Goal: Transaction & Acquisition: Download file/media

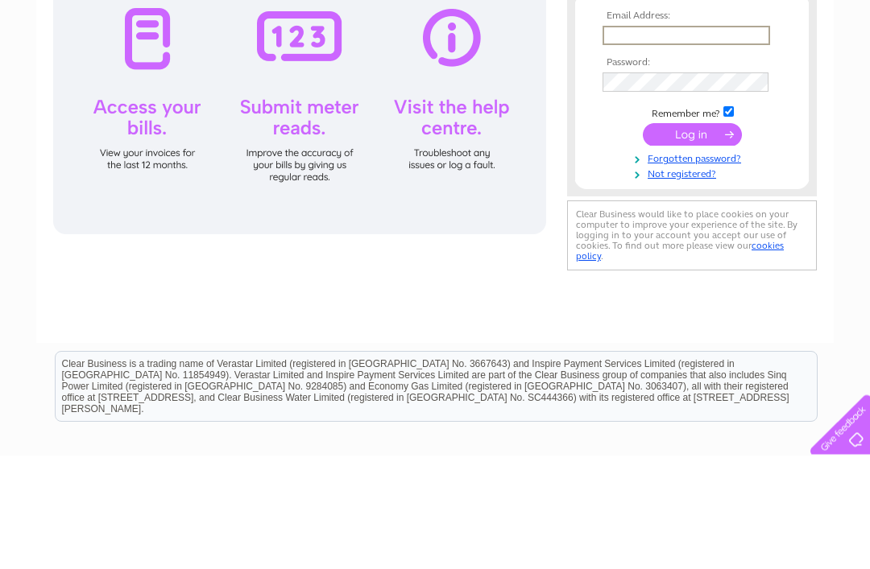
type input "[EMAIL_ADDRESS][DOMAIN_NAME]"
click at [692, 250] on input "submit" at bounding box center [692, 249] width 99 height 23
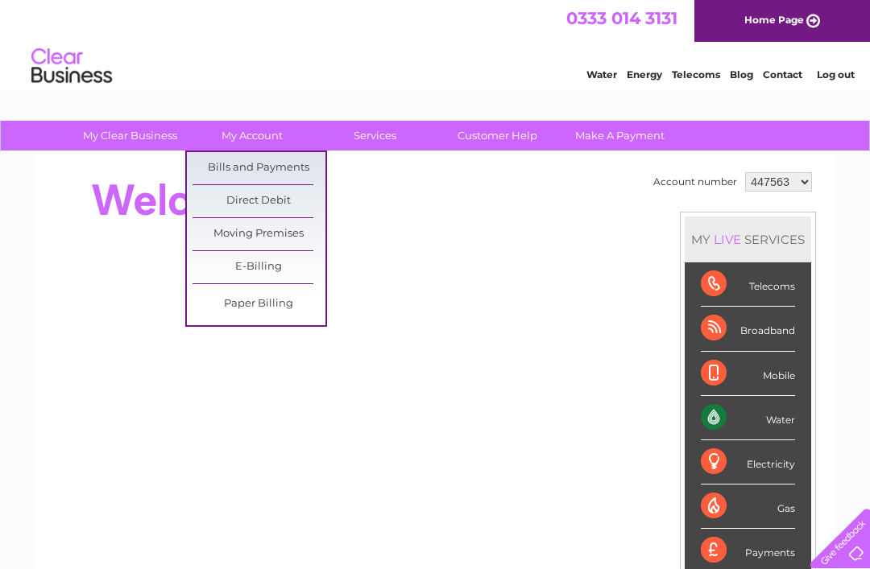
click at [292, 166] on link "Bills and Payments" at bounding box center [258, 168] width 133 height 32
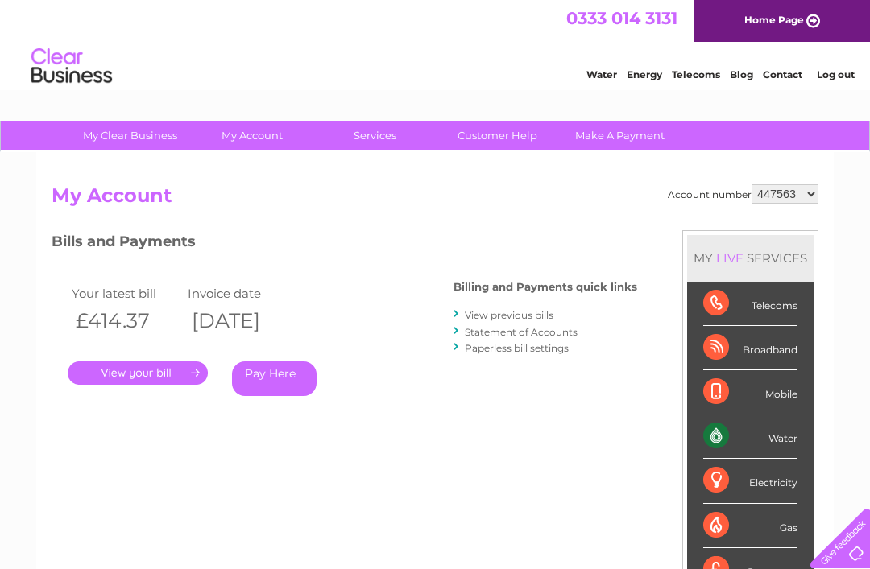
click at [137, 377] on link "." at bounding box center [138, 373] width 140 height 23
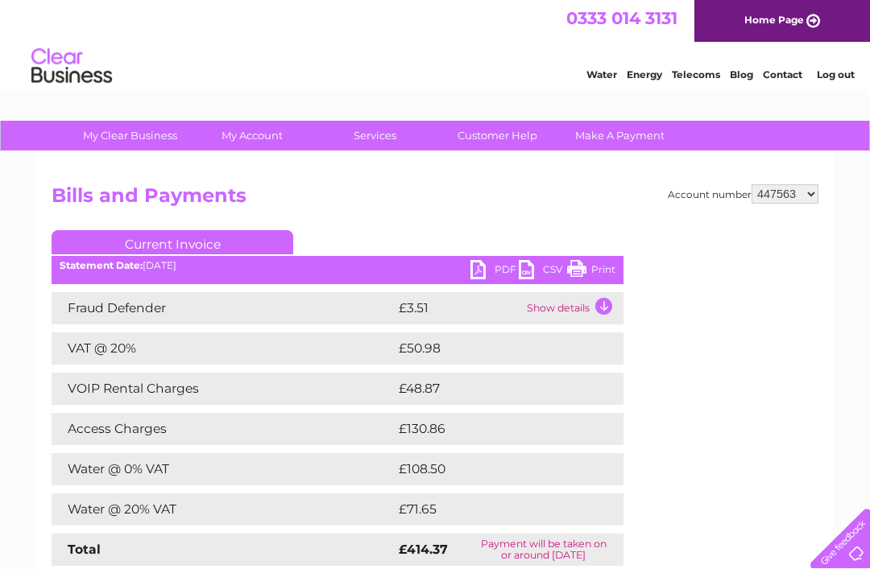
click at [491, 266] on link "PDF" at bounding box center [494, 271] width 48 height 23
click at [803, 198] on select "447563 1154255" at bounding box center [784, 193] width 67 height 19
select select "1154255"
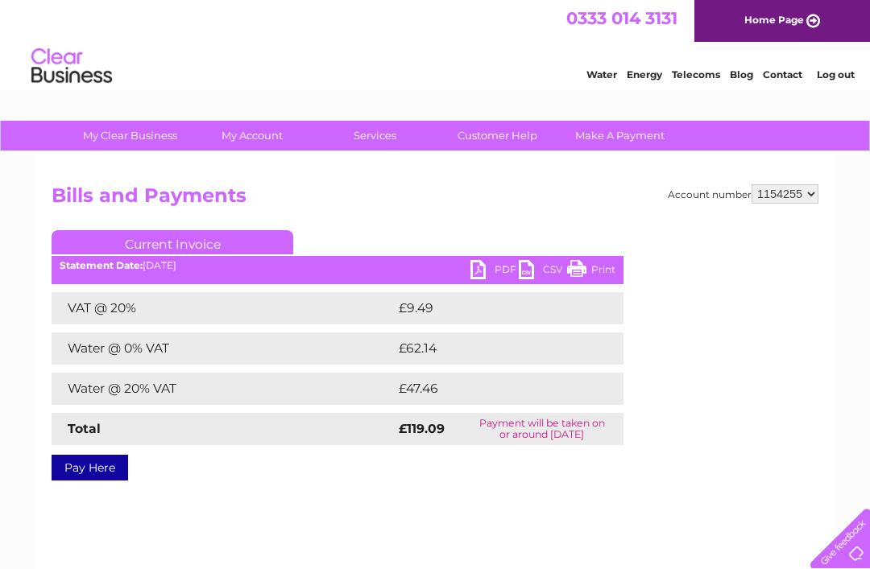
scroll to position [2, 0]
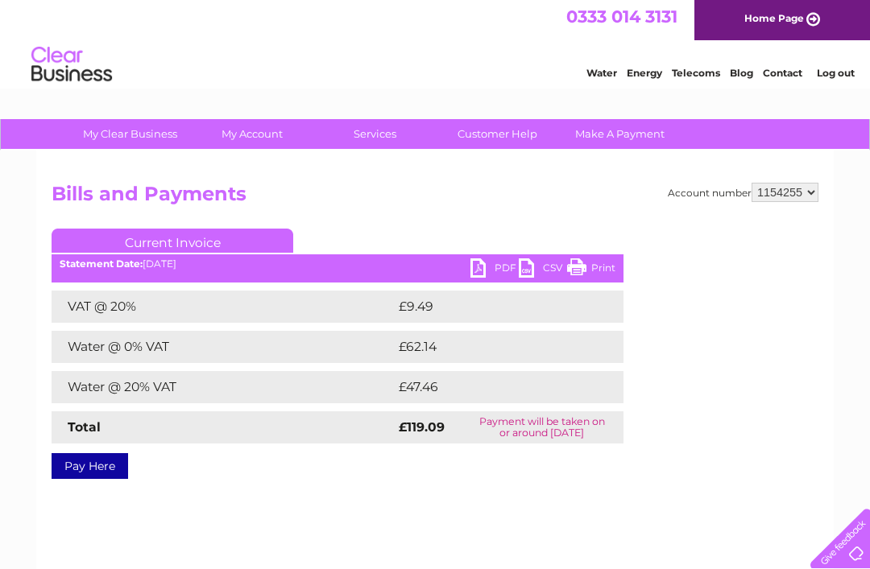
click at [494, 271] on link "PDF" at bounding box center [494, 269] width 48 height 23
